Goal: Transaction & Acquisition: Purchase product/service

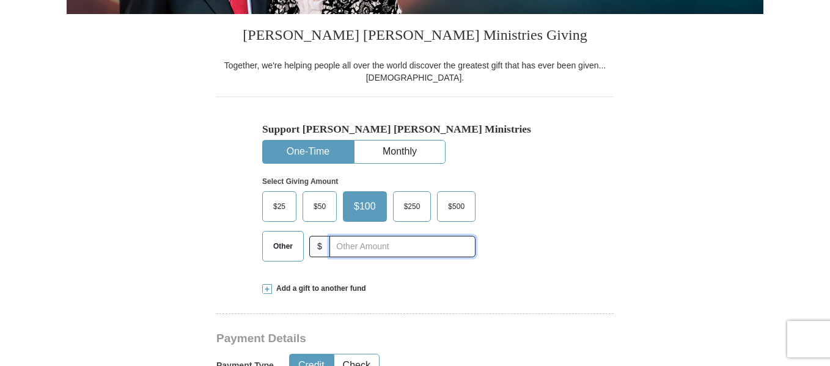
click at [341, 246] on input "text" at bounding box center [402, 246] width 146 height 21
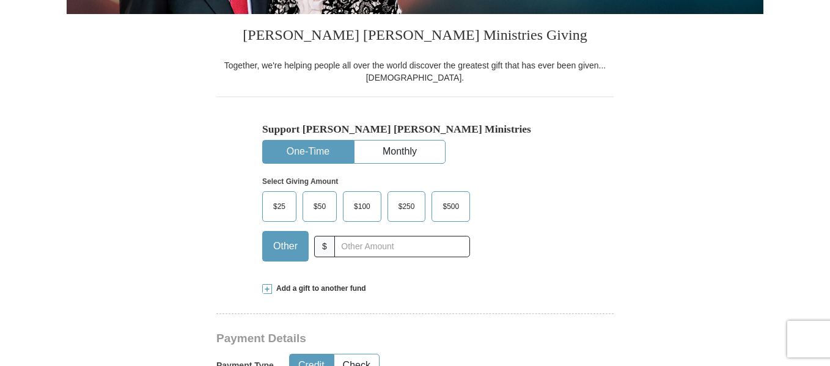
click at [273, 204] on span "$25" at bounding box center [279, 206] width 24 height 18
click at [0, 0] on input "$25" at bounding box center [0, 0] width 0 height 0
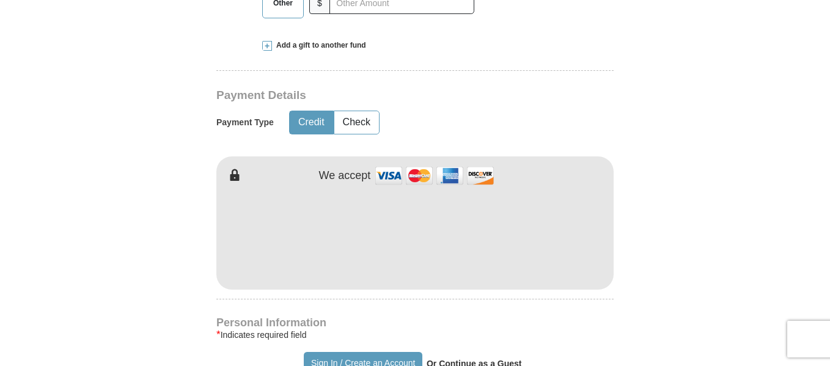
scroll to position [538, 0]
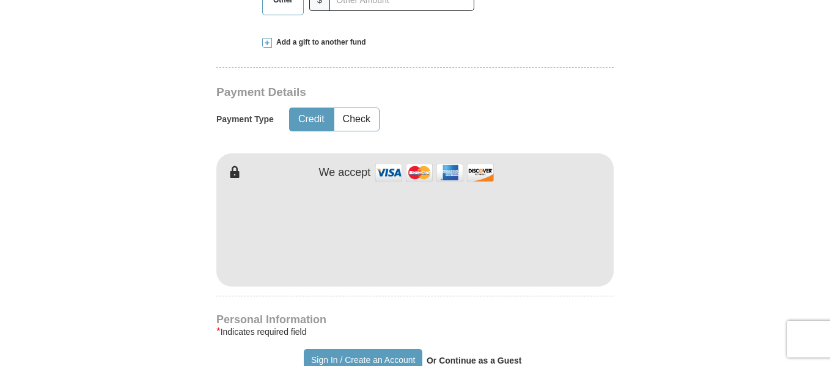
type input "Les"
type input "[PERSON_NAME]"
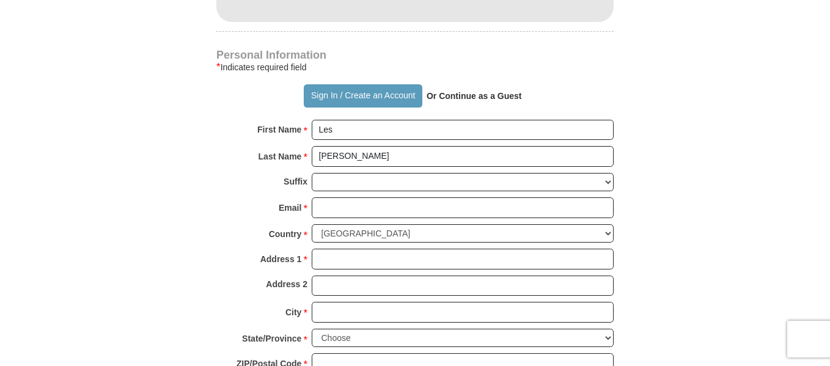
scroll to position [829, 0]
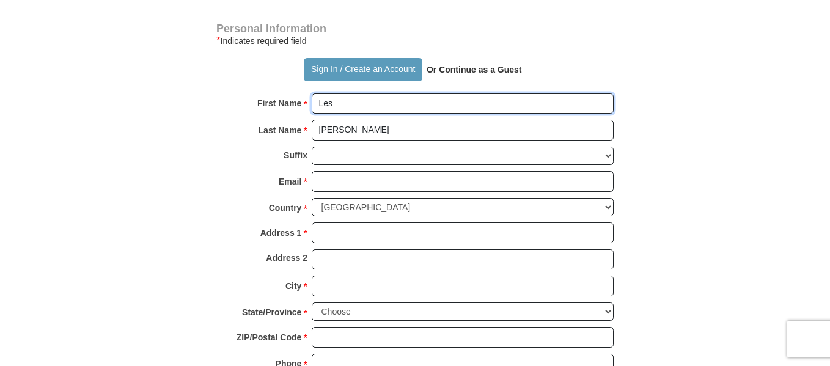
click at [343, 105] on input "Les" at bounding box center [463, 104] width 302 height 21
type input "Les and Faaleo"
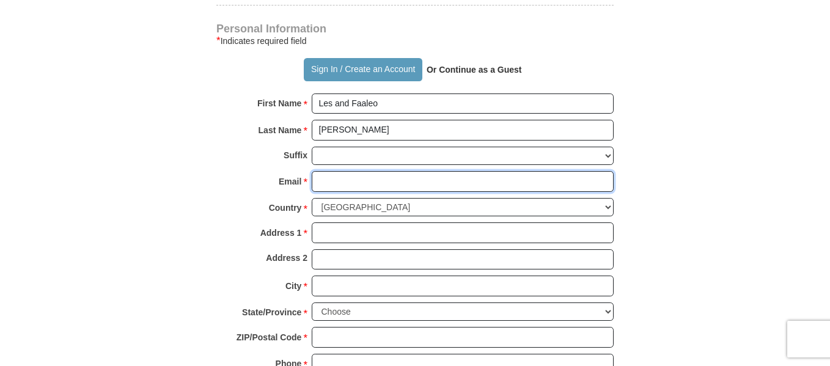
click at [330, 178] on input "Email *" at bounding box center [463, 181] width 302 height 21
type input "[EMAIL_ADDRESS][DOMAIN_NAME]"
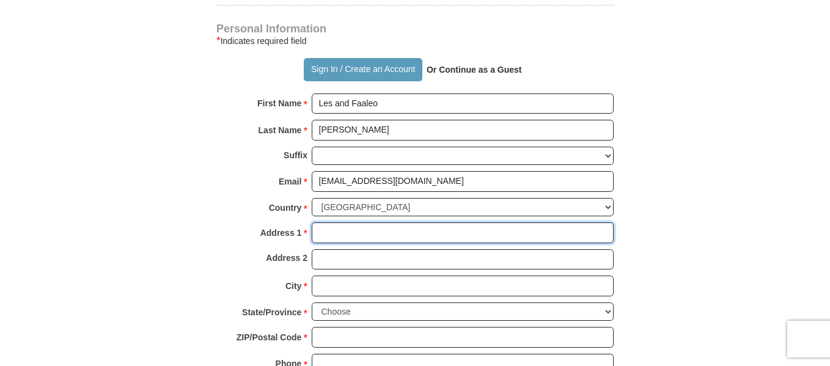
type input "[STREET_ADDRESS]"
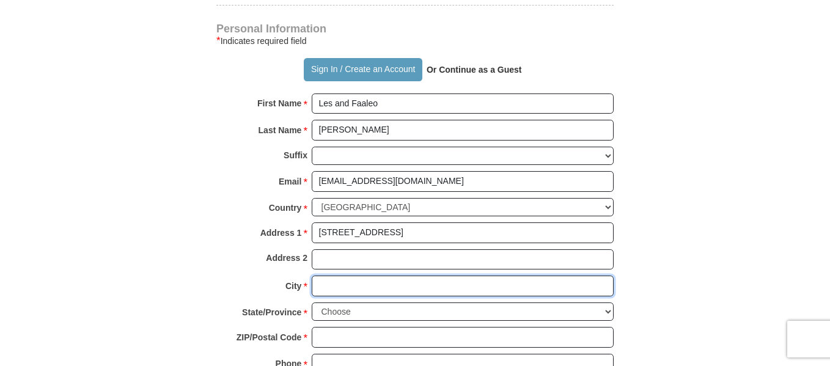
type input "Gold Hill"
select select "OR"
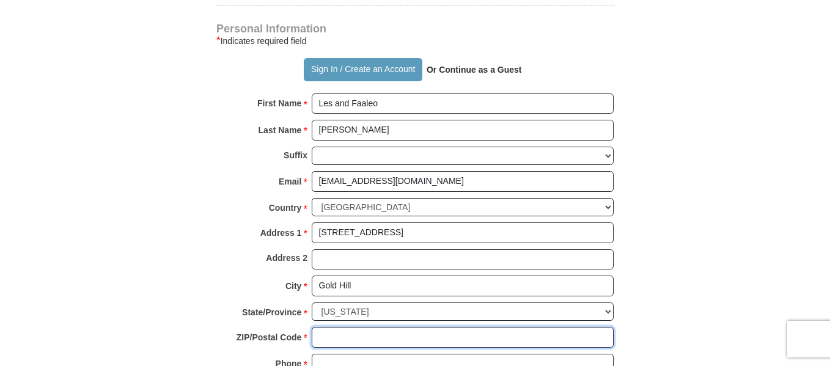
type input "97525"
type input "5412265378"
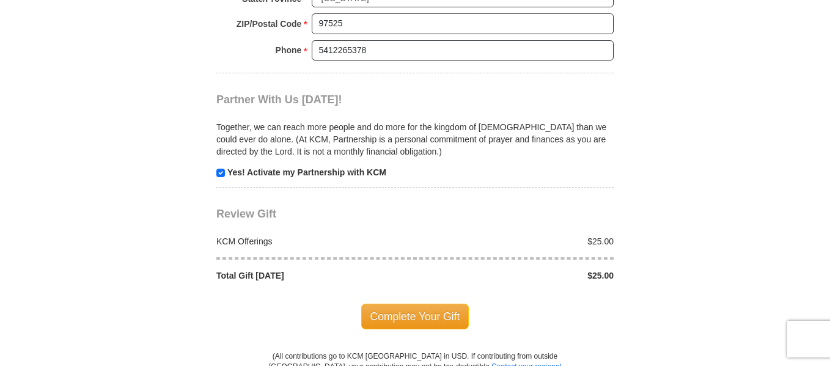
scroll to position [1143, 0]
click at [410, 317] on span "Complete Your Gift" at bounding box center [415, 316] width 108 height 26
